Goal: Communication & Community: Answer question/provide support

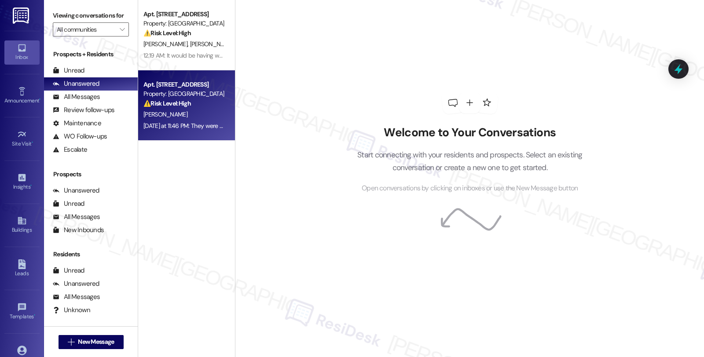
click at [215, 119] on div "[PERSON_NAME]" at bounding box center [183, 114] width 83 height 11
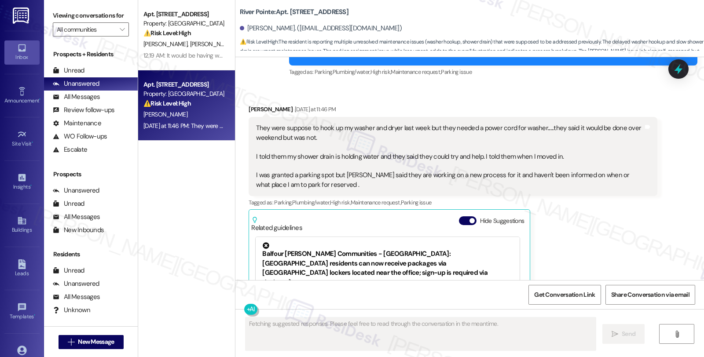
scroll to position [719, 0]
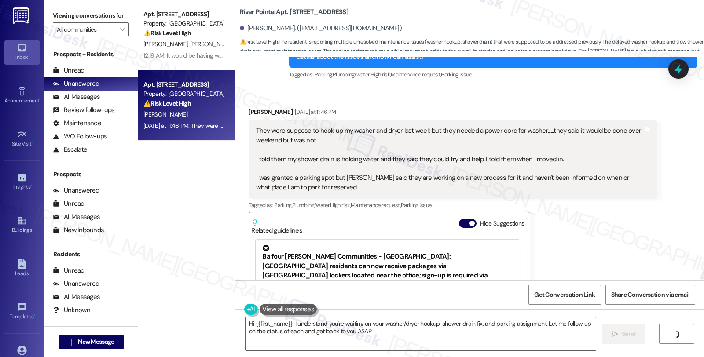
type textarea "Hi {{first_name}}, I understand you're waiting on your washer/dryer hookup, sho…"
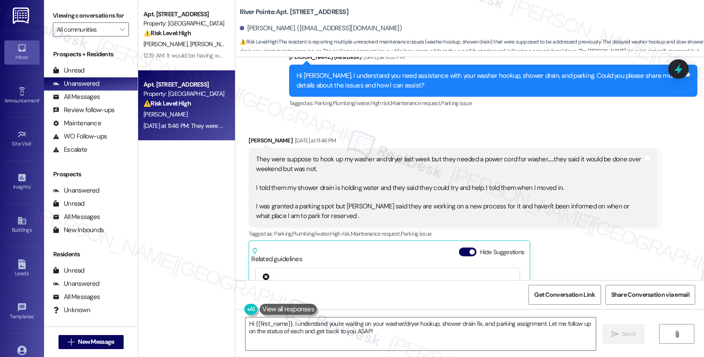
scroll to position [670, 0]
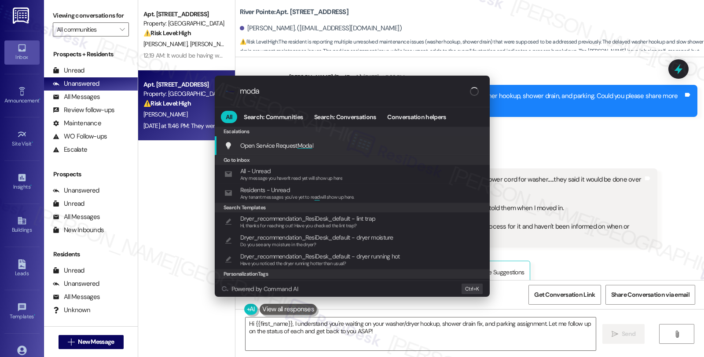
type input "modal"
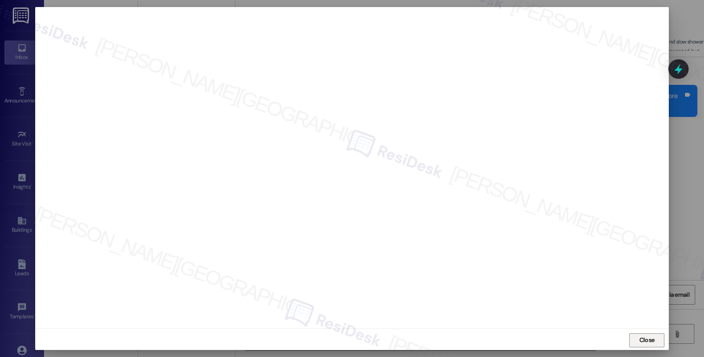
click at [640, 334] on span "Close" at bounding box center [646, 340] width 19 height 13
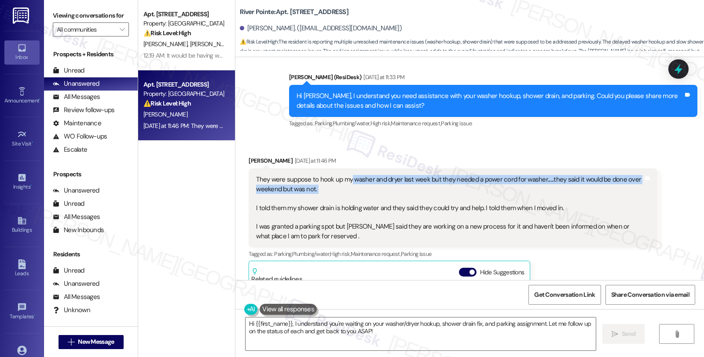
drag, startPoint x: 343, startPoint y: 172, endPoint x: 436, endPoint y: 188, distance: 94.5
click at [436, 188] on div "They were suppose to hook up my washer and dryer last week but they needed a po…" at bounding box center [449, 208] width 386 height 66
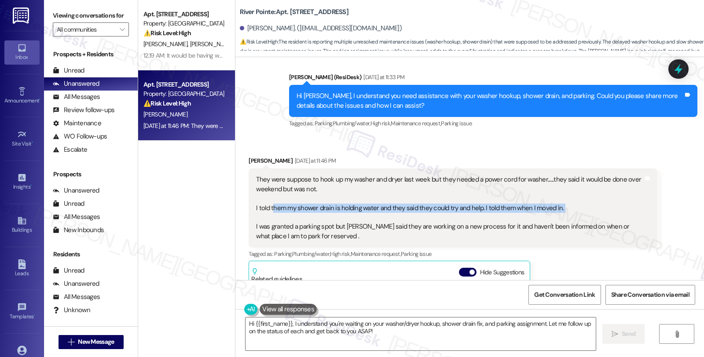
drag, startPoint x: 267, startPoint y: 199, endPoint x: 408, endPoint y: 211, distance: 141.2
click at [408, 211] on div "They were suppose to hook up my washer and dryer last week but they needed a po…" at bounding box center [449, 208] width 386 height 66
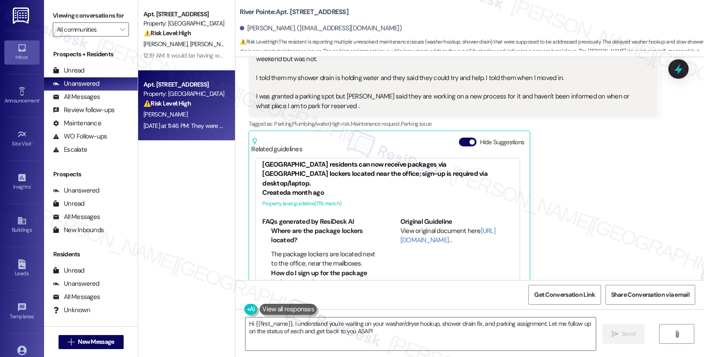
scroll to position [20, 0]
click at [408, 227] on link "[URL][DOMAIN_NAME]…" at bounding box center [447, 236] width 95 height 18
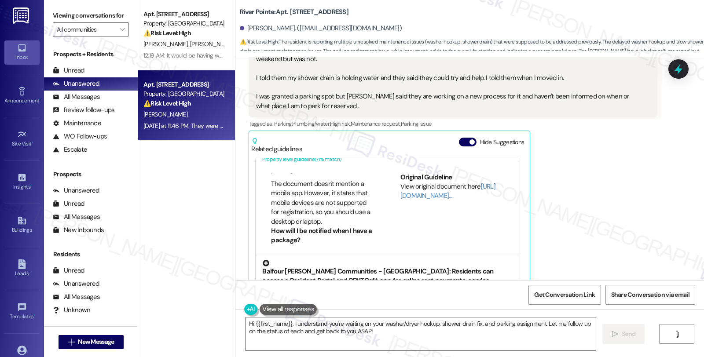
scroll to position [117, 0]
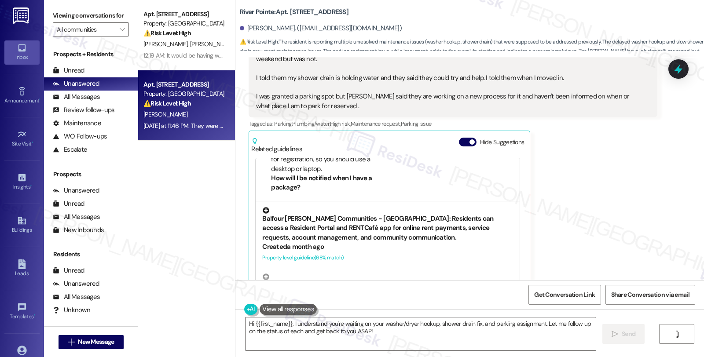
click at [364, 219] on div "Balfour [PERSON_NAME] Communities - [GEOGRAPHIC_DATA]: Residents can access a R…" at bounding box center [387, 224] width 251 height 35
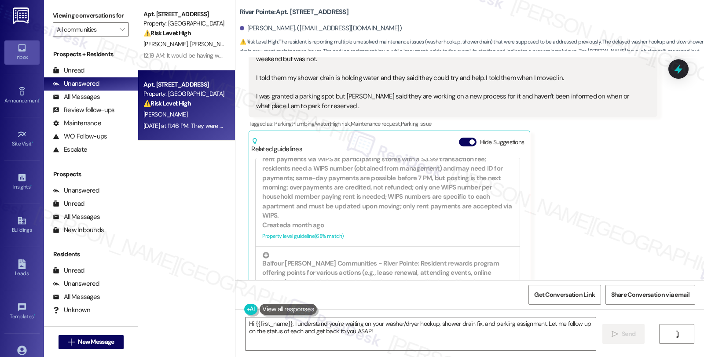
scroll to position [264, 0]
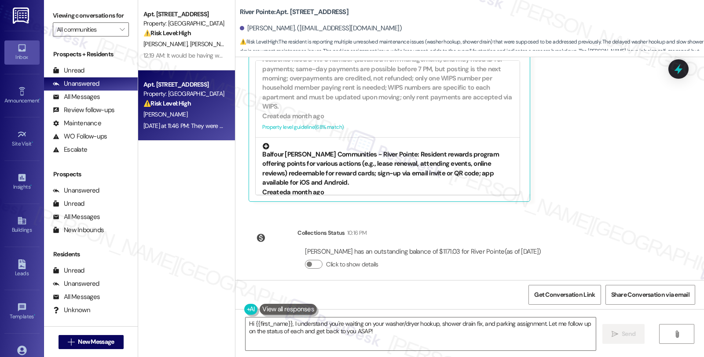
click at [355, 143] on div "Balfour [PERSON_NAME] Communities - River Pointe: Resident rewards program offe…" at bounding box center [387, 165] width 251 height 45
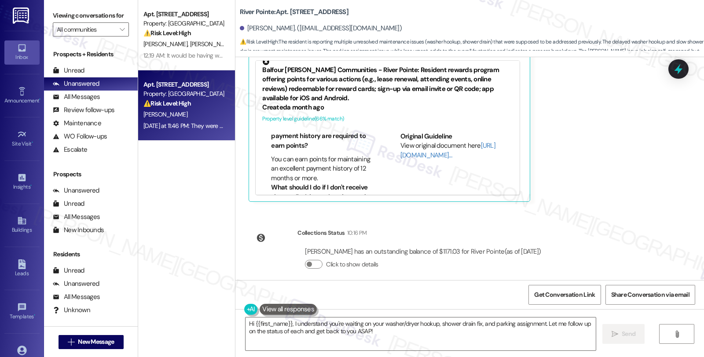
scroll to position [440, 0]
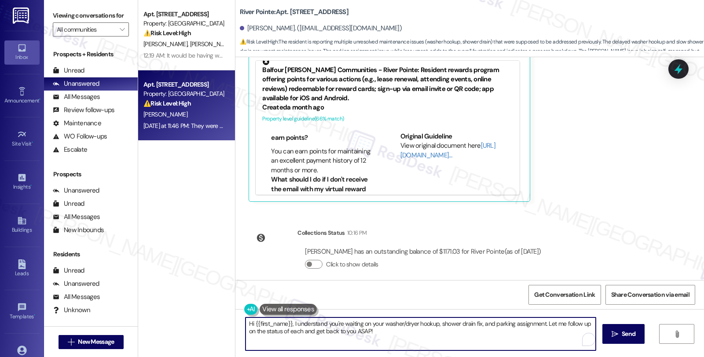
drag, startPoint x: 542, startPoint y: 322, endPoint x: 542, endPoint y: 332, distance: 10.1
click at [542, 332] on textarea "Hi {{first_name}}, I understand you're waiting on your washer/dryer hookup, sho…" at bounding box center [420, 333] width 350 height 33
click at [341, 331] on textarea "Hi {{first_name}}, I understand you're waiting on your washer/dryer hookup, sho…" at bounding box center [420, 333] width 350 height 33
click at [342, 328] on textarea "Hi {{first_name}}, I understand you're waiting on your washer/dryer hookup, sho…" at bounding box center [420, 333] width 350 height 33
click at [381, 330] on textarea "Hi {{first_name}}, I understand you're waiting on your washer/dryer hookup, sho…" at bounding box center [420, 333] width 350 height 33
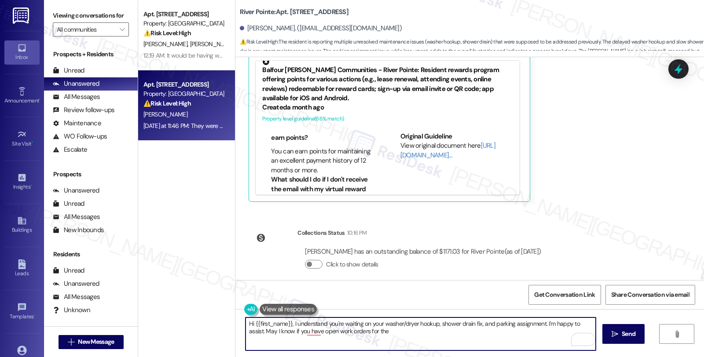
drag, startPoint x: 382, startPoint y: 323, endPoint x: 397, endPoint y: 323, distance: 15.8
click at [397, 323] on textarea "Hi {{first_name}}, I understand you're waiting on your washer/dryer hookup, sho…" at bounding box center [420, 333] width 350 height 33
click at [389, 335] on textarea "Hi {{first_name}}, I understand you're waiting on your washer/dryer hookup, sho…" at bounding box center [420, 333] width 350 height 33
drag, startPoint x: 379, startPoint y: 324, endPoint x: 432, endPoint y: 324, distance: 52.8
click at [432, 324] on textarea "Hi {{first_name}}, I understand you're waiting on your washer/dryer hookup, sho…" at bounding box center [420, 333] width 350 height 33
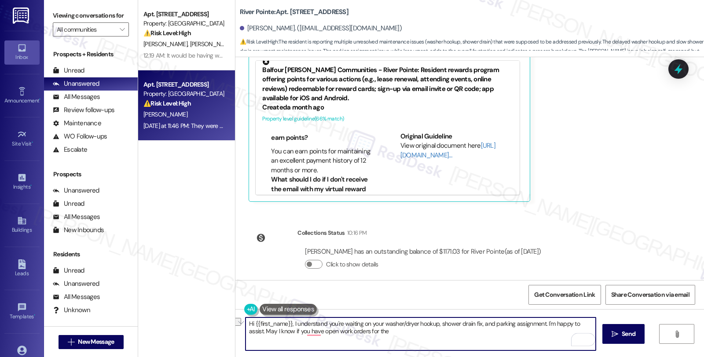
click at [402, 332] on textarea "Hi {{first_name}}, I understand you're waiting on your washer/dryer hookup, sho…" at bounding box center [420, 333] width 350 height 33
paste textarea "washer/dryer hookup"
drag, startPoint x: 445, startPoint y: 323, endPoint x: 467, endPoint y: 321, distance: 22.5
click at [467, 321] on textarea "Hi {{first_name}}, I understand you're waiting on your washer/dryer hookup, sho…" at bounding box center [420, 333] width 350 height 33
click at [452, 334] on textarea "Hi {{first_name}}, I understand you're waiting on your washer/dryer hookup, sho…" at bounding box center [420, 333] width 350 height 33
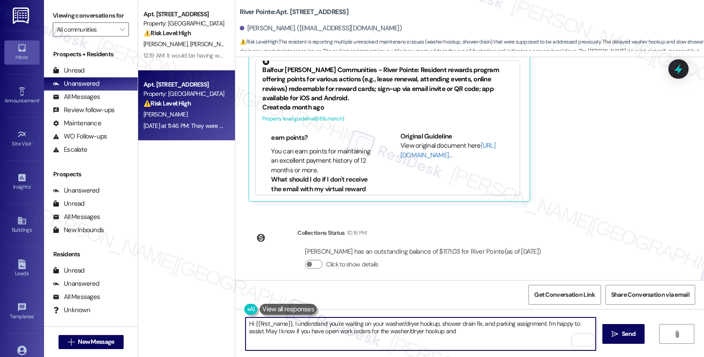
paste textarea "shower drain"
type textarea "Hi {{first_name}}, I understand you're waiting on your washer/dryer hookup, sho…"
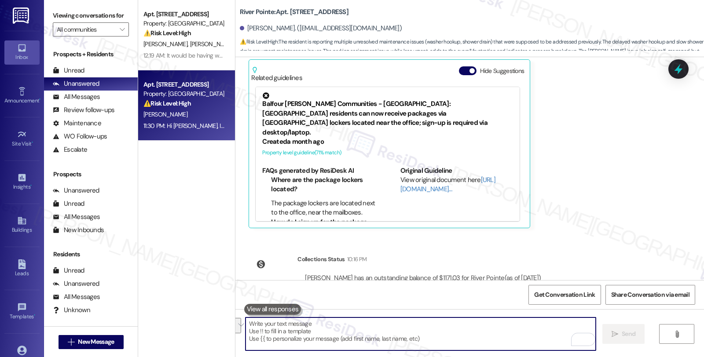
scroll to position [968, 0]
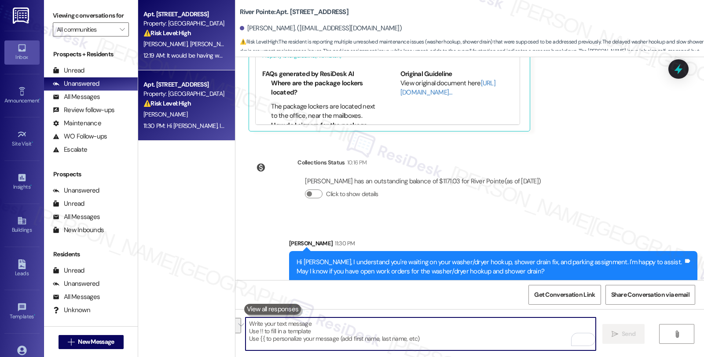
click at [193, 20] on div "Property: [GEOGRAPHIC_DATA]" at bounding box center [183, 23] width 81 height 9
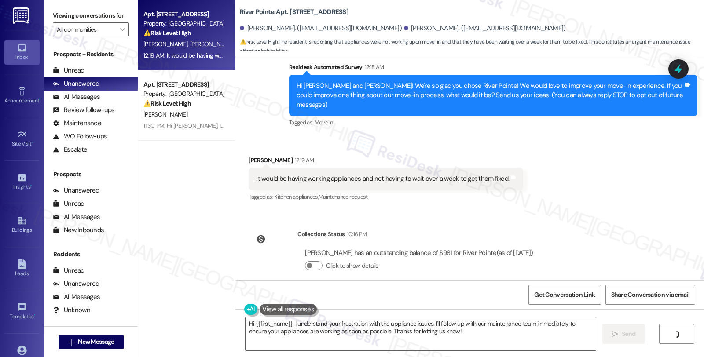
scroll to position [75, 0]
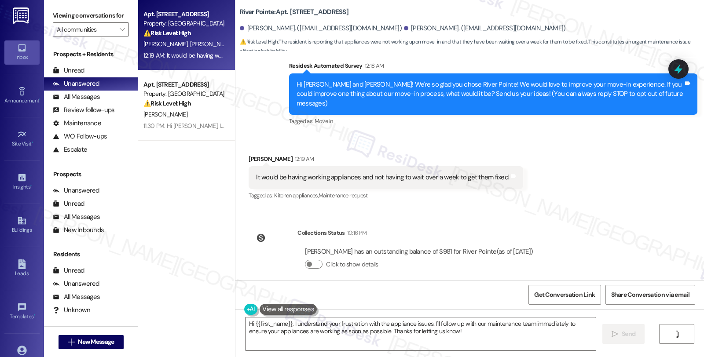
click at [254, 154] on div "[PERSON_NAME] 12:19 AM" at bounding box center [385, 160] width 274 height 12
copy div "Lauren"
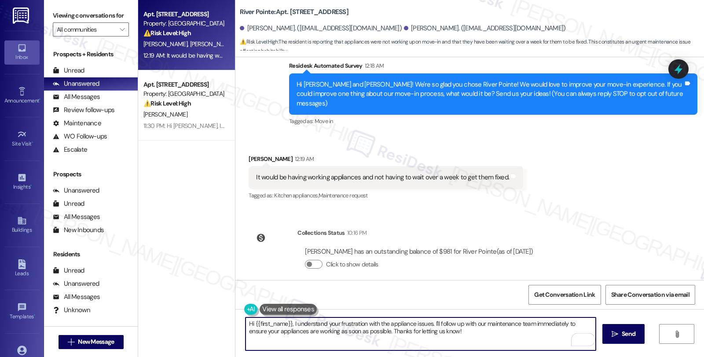
drag, startPoint x: 257, startPoint y: 321, endPoint x: 286, endPoint y: 321, distance: 28.6
click at [286, 321] on textarea "Hi {{first_name}}, I understand your frustration with the appliance issues. I'l…" at bounding box center [420, 333] width 350 height 33
paste textarea "Lauren"
click at [269, 323] on textarea "Hi [PERSON_NAME], I understand your frustration with the appliance issues. I'll…" at bounding box center [420, 333] width 350 height 33
drag, startPoint x: 487, startPoint y: 324, endPoint x: 503, endPoint y: 329, distance: 17.1
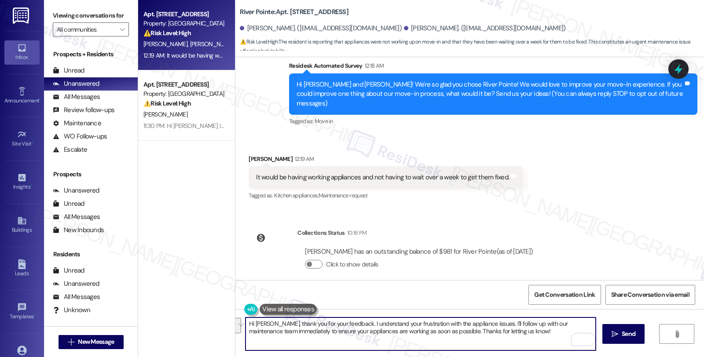
click at [503, 329] on textarea "Hi [PERSON_NAME], thank you for your feedback. I understand your frustration wi…" at bounding box center [420, 333] width 350 height 33
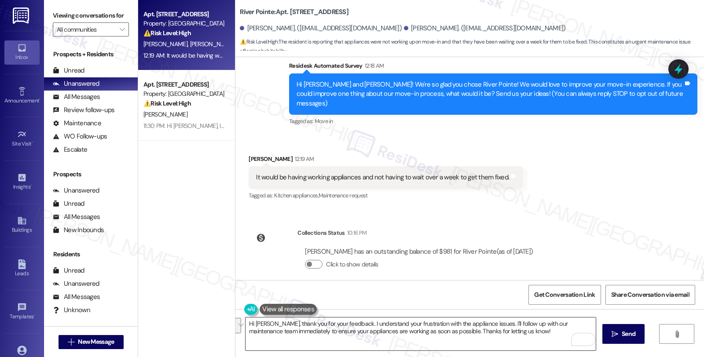
click at [504, 331] on textarea "Hi [PERSON_NAME], thank you for your feedback. I understand your frustration wi…" at bounding box center [420, 333] width 350 height 33
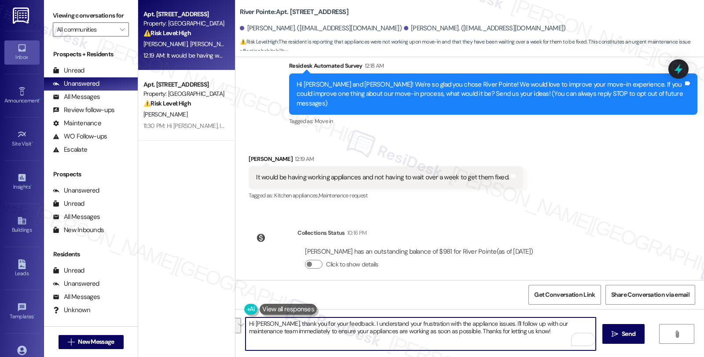
drag, startPoint x: 483, startPoint y: 324, endPoint x: 511, endPoint y: 332, distance: 29.9
click at [511, 332] on textarea "Hi [PERSON_NAME], thank you for your feedback. I understand your frustration wi…" at bounding box center [420, 333] width 350 height 33
paste textarea "Your input is valuable to us as it helps us identify areas for improvement in s…"
type textarea "Hi [PERSON_NAME], thank you for your feedback. I understand your frustration wi…"
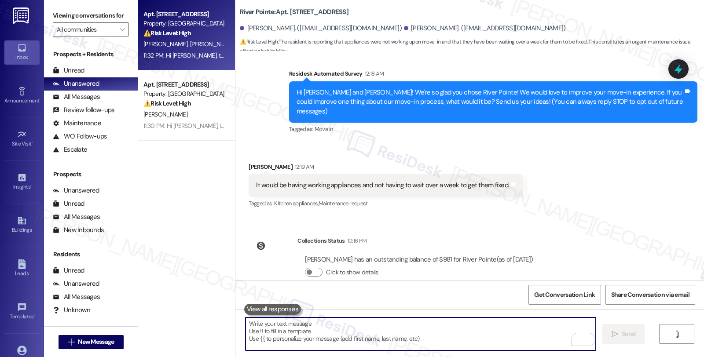
scroll to position [146, 0]
